Goal: Navigation & Orientation: Understand site structure

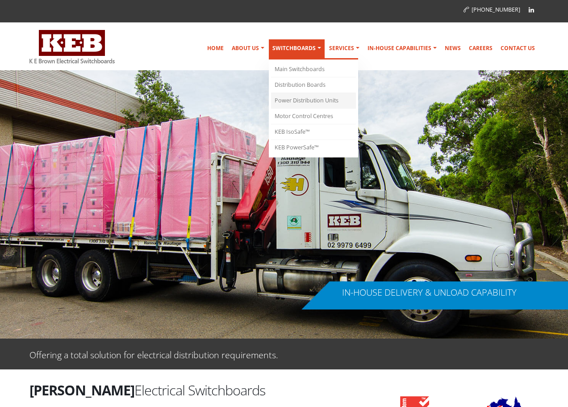
click at [319, 100] on link "Power Distribution Units" at bounding box center [313, 101] width 85 height 16
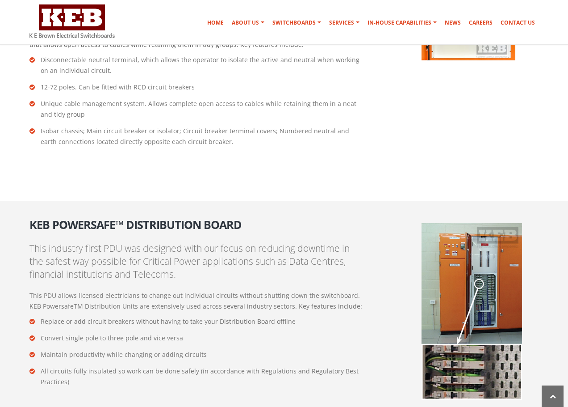
scroll to position [1433, 0]
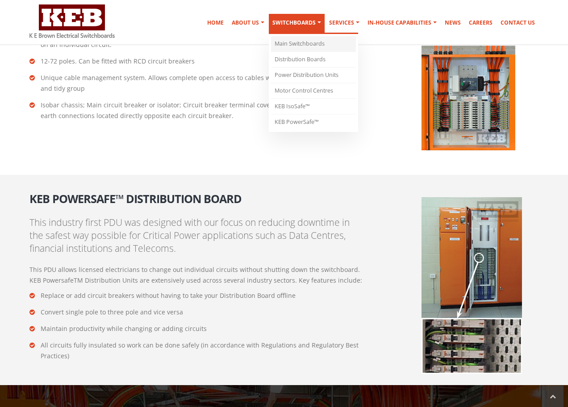
click at [309, 42] on link "Main Switchboards" at bounding box center [313, 44] width 85 height 16
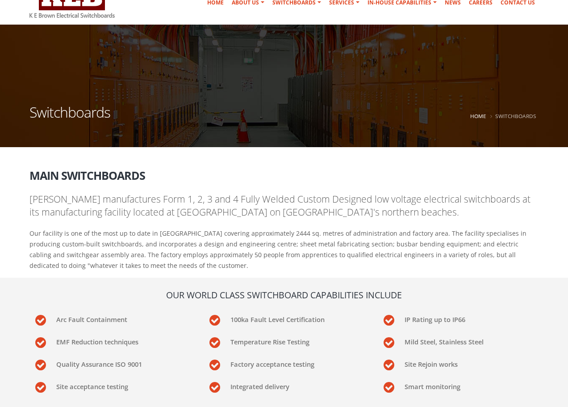
scroll to position [89, 0]
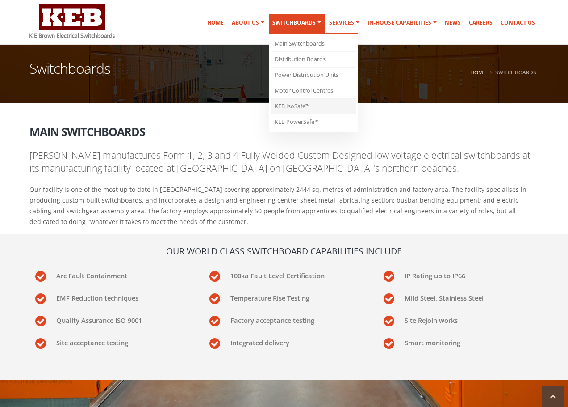
click at [306, 108] on link "KEB IsoSafe™" at bounding box center [313, 107] width 85 height 16
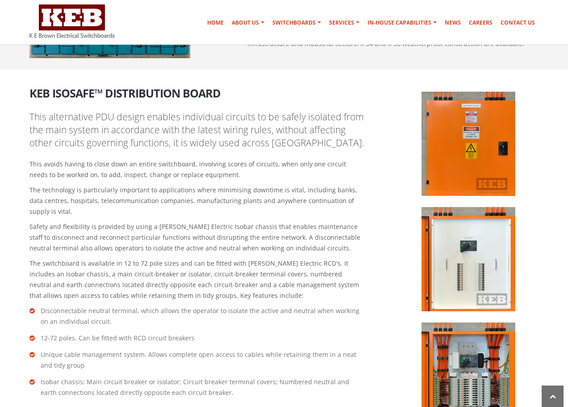
scroll to position [1201, 0]
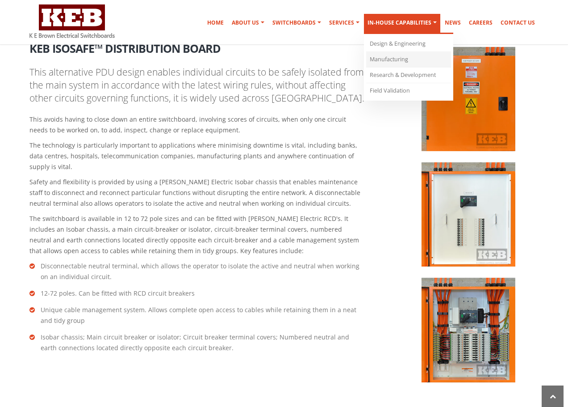
click at [386, 60] on link "Manufacturing" at bounding box center [408, 60] width 85 height 16
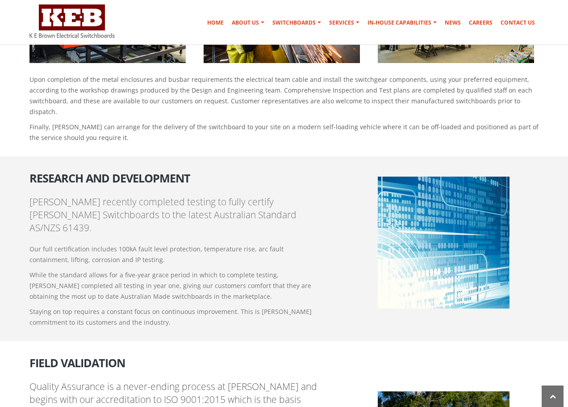
scroll to position [727, 0]
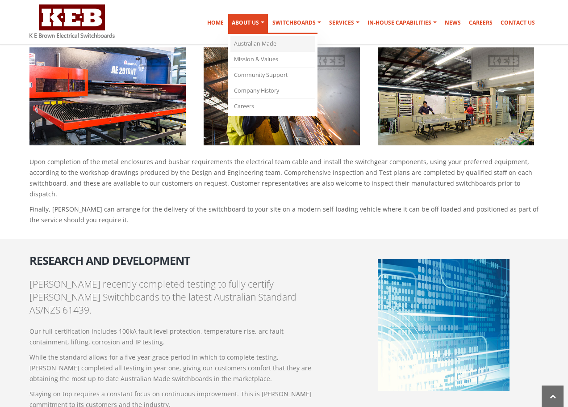
click at [265, 42] on link "Australian Made" at bounding box center [273, 44] width 85 height 16
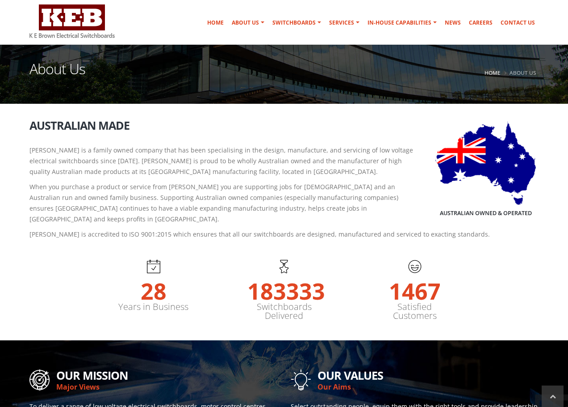
scroll to position [89, 0]
